Goal: Find specific page/section: Locate a particular part of the current website

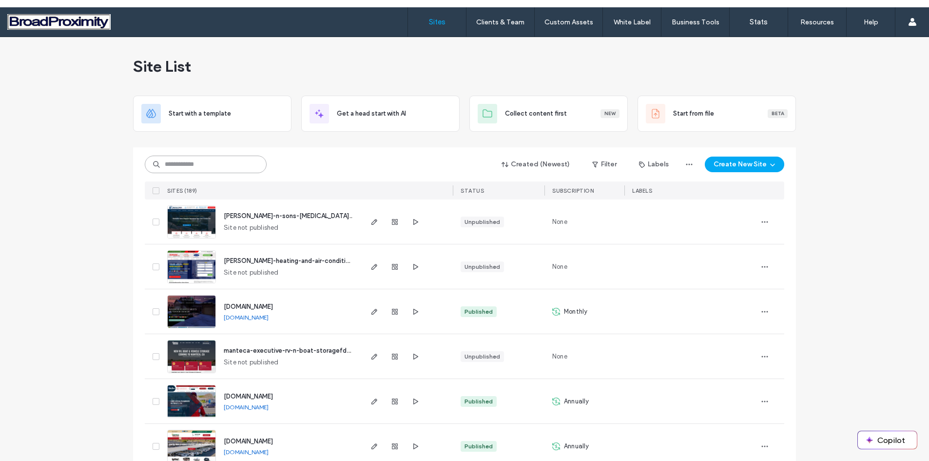
click at [207, 161] on input at bounding box center [206, 165] width 122 height 18
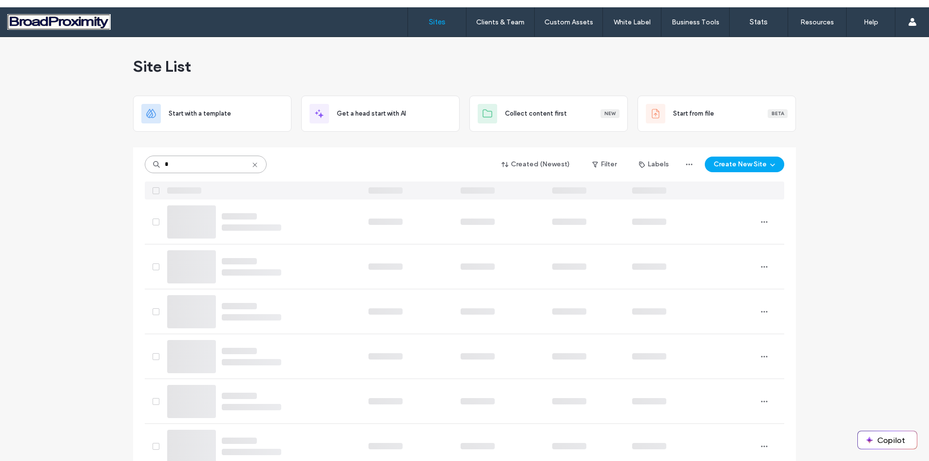
click at [207, 161] on input "*" at bounding box center [206, 165] width 122 height 18
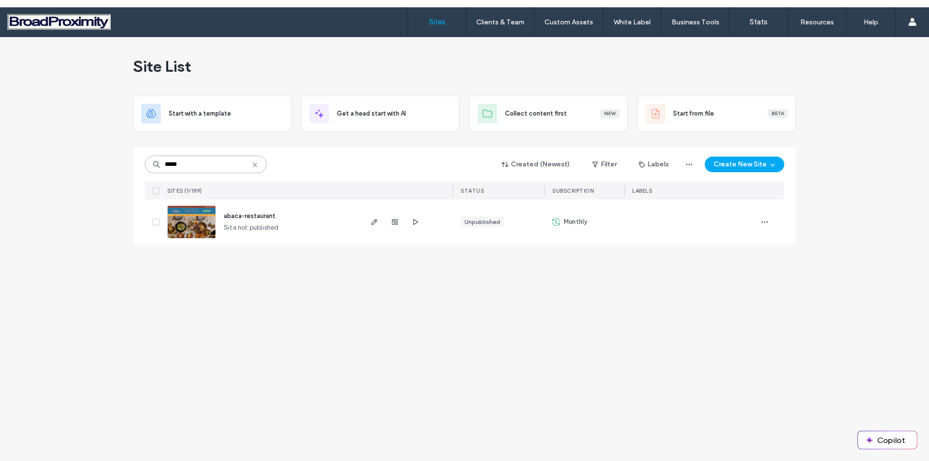
type input "*****"
click at [185, 212] on img at bounding box center [192, 239] width 48 height 66
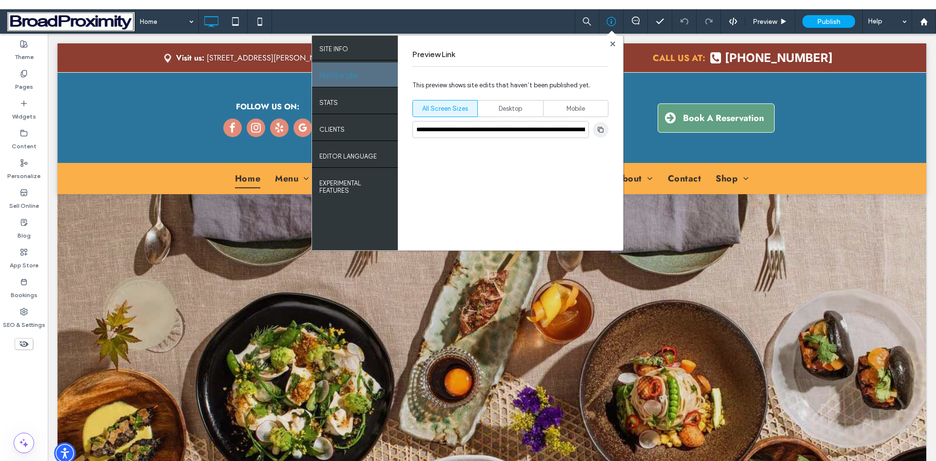
click at [602, 129] on use "button" at bounding box center [601, 129] width 6 height 6
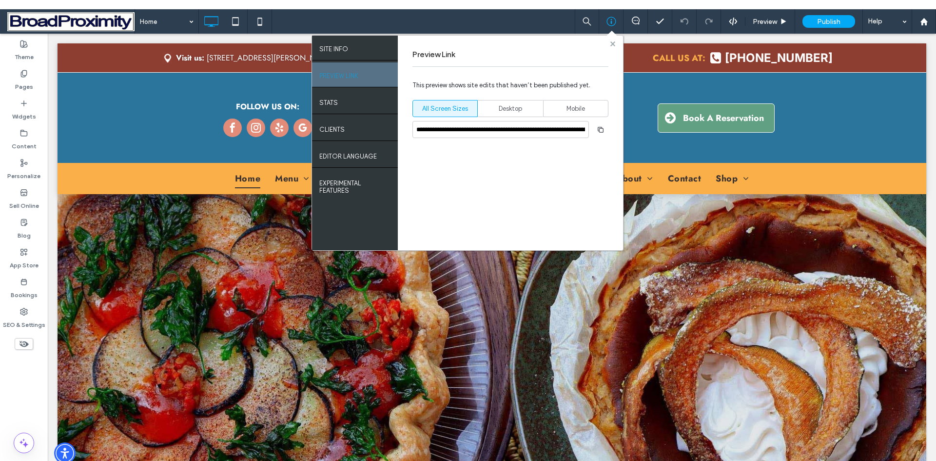
click at [612, 43] on use at bounding box center [612, 43] width 5 height 5
